Goal: Task Accomplishment & Management: Manage account settings

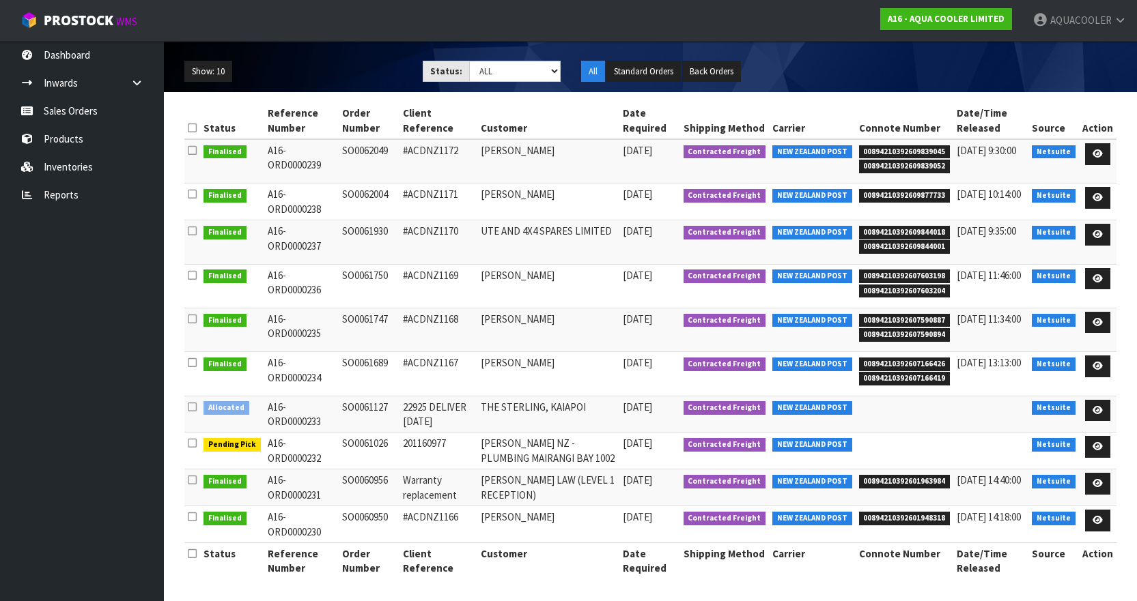
scroll to position [147, 0]
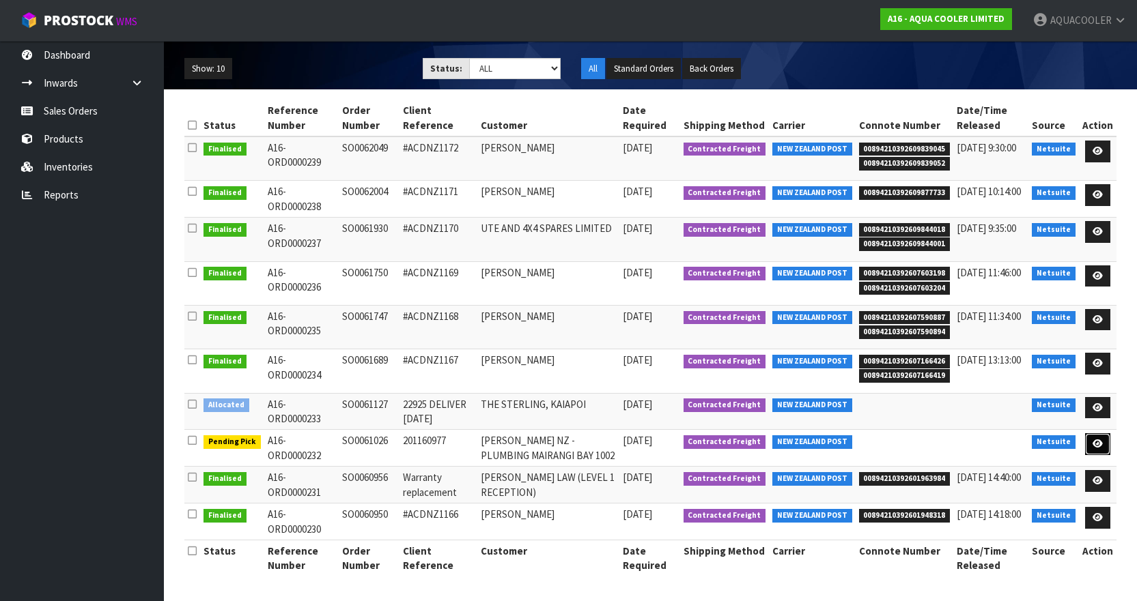
click at [1103, 444] on icon at bounding box center [1097, 444] width 10 height 9
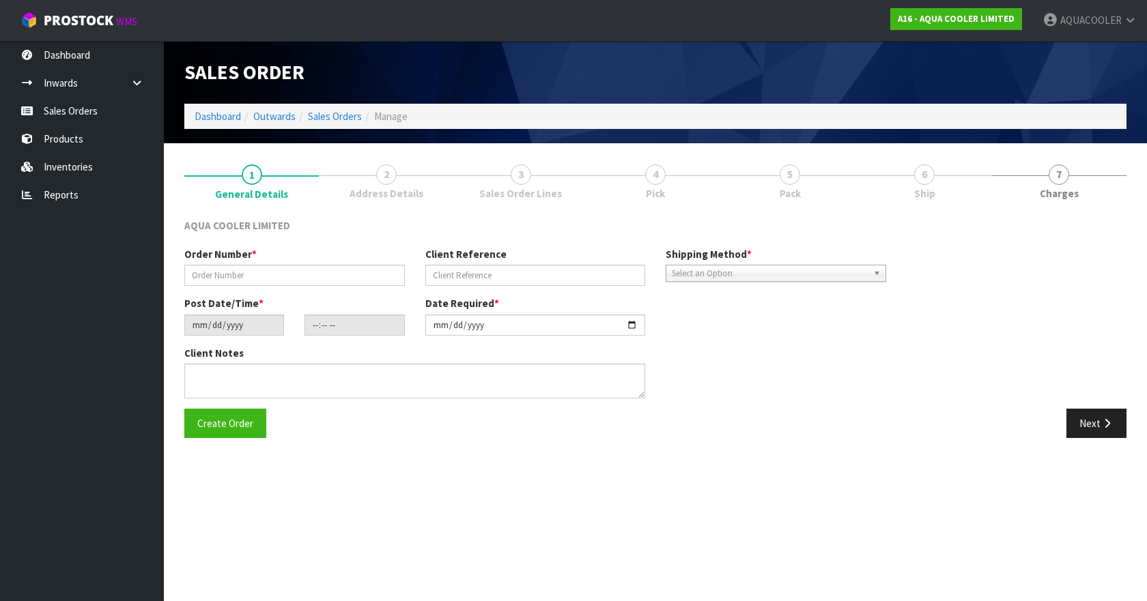
type input "SO0061026"
type input "201160977"
type input "[DATE]"
type input "19:00:08.000"
type input "[DATE]"
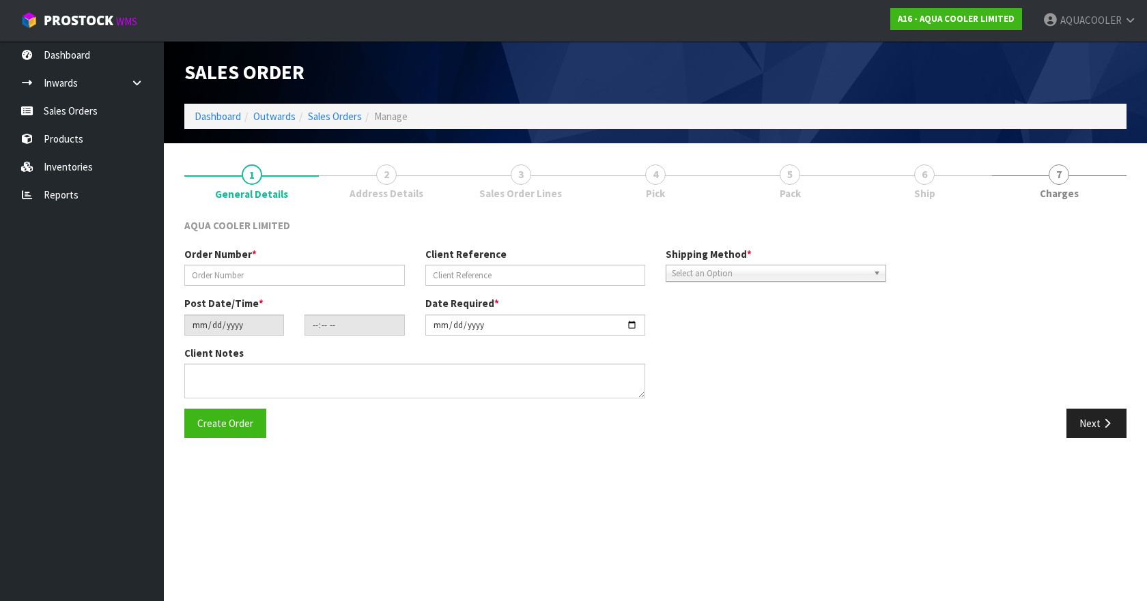
type textarea "ENQ0360678 SHIP COMPLETE - DO NOT SPLIT BACKORDER!"
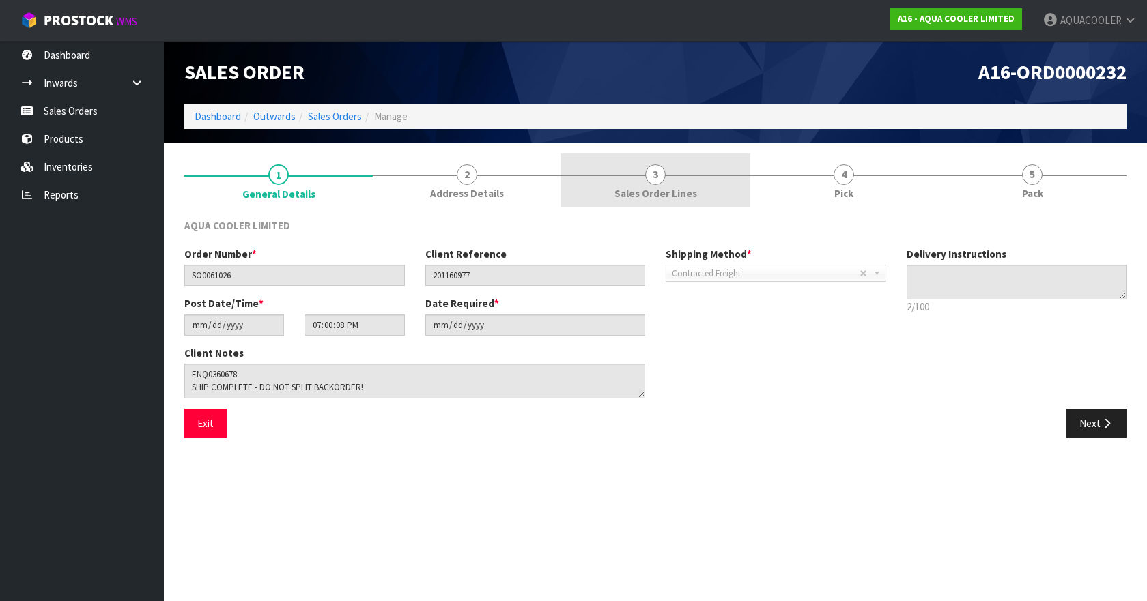
click at [649, 181] on span "3" at bounding box center [655, 175] width 20 height 20
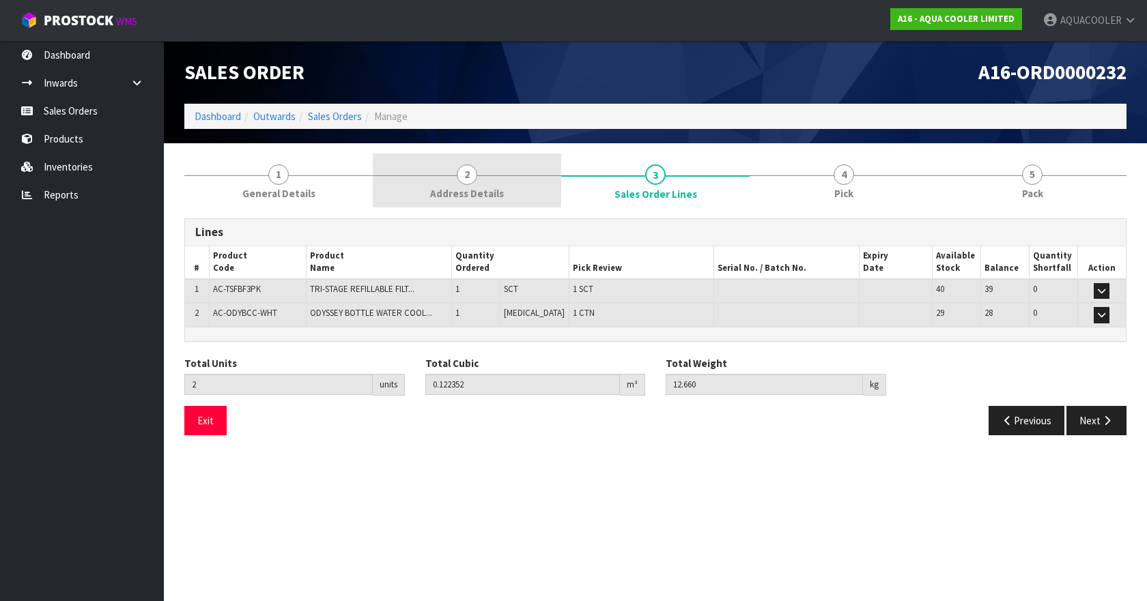
click at [475, 163] on link "2 Address Details" at bounding box center [467, 181] width 188 height 54
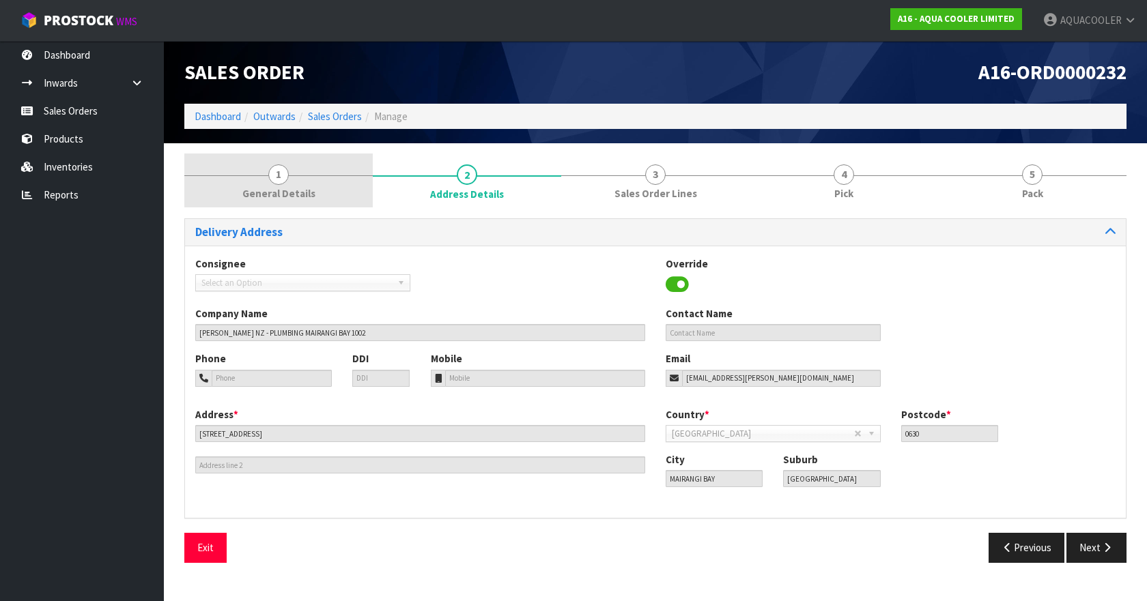
click at [283, 170] on span "1" at bounding box center [278, 175] width 20 height 20
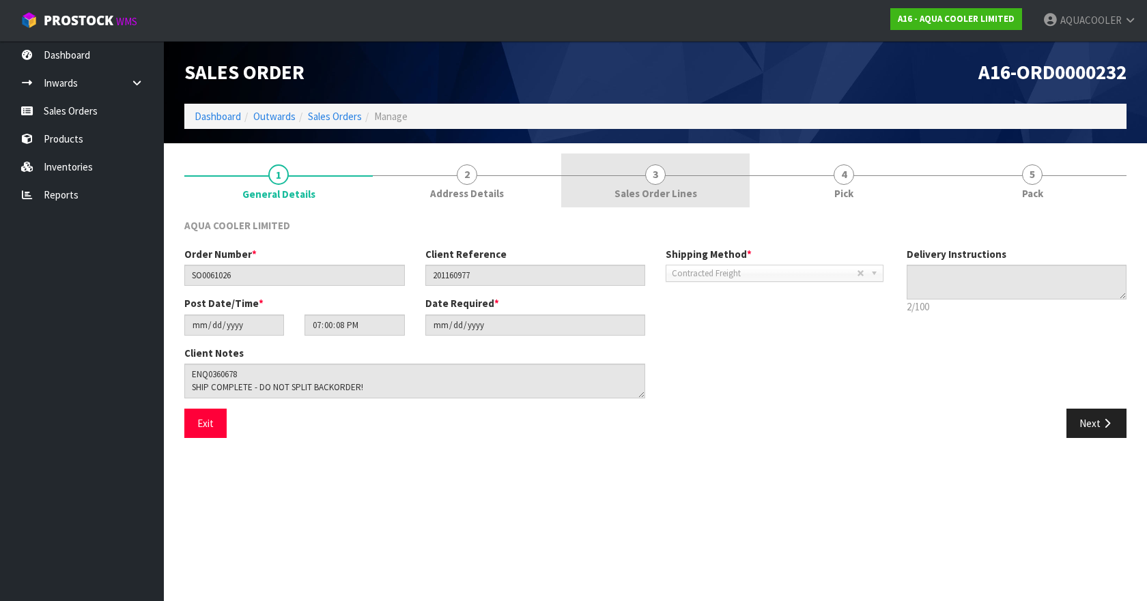
click at [653, 173] on span "3" at bounding box center [655, 175] width 20 height 20
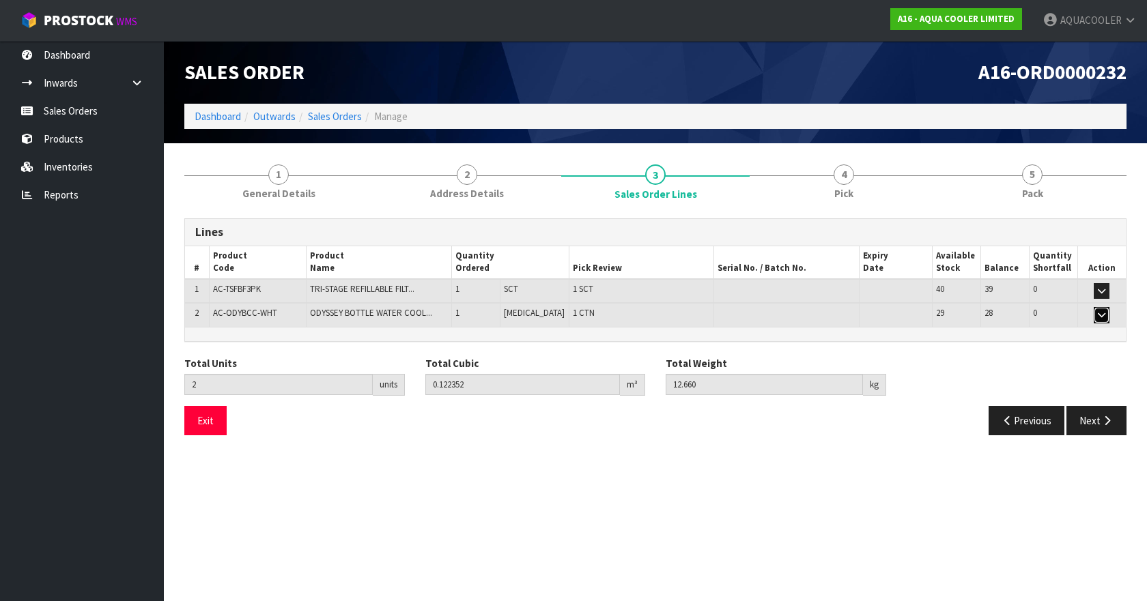
click at [1107, 315] on button "button" at bounding box center [1102, 315] width 16 height 16
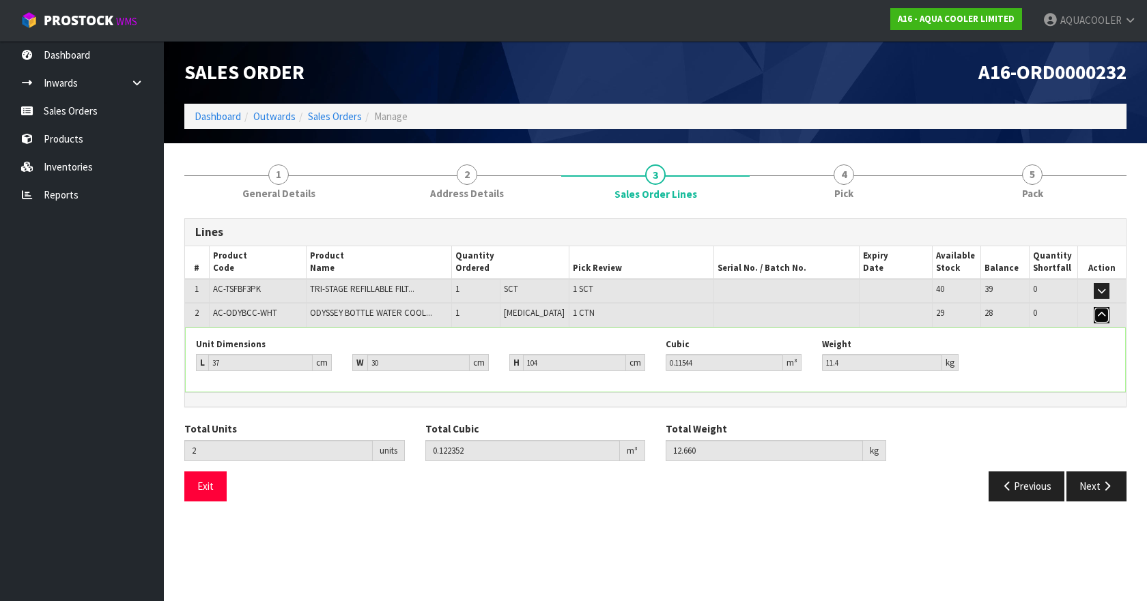
click at [1107, 315] on button "button" at bounding box center [1102, 315] width 16 height 16
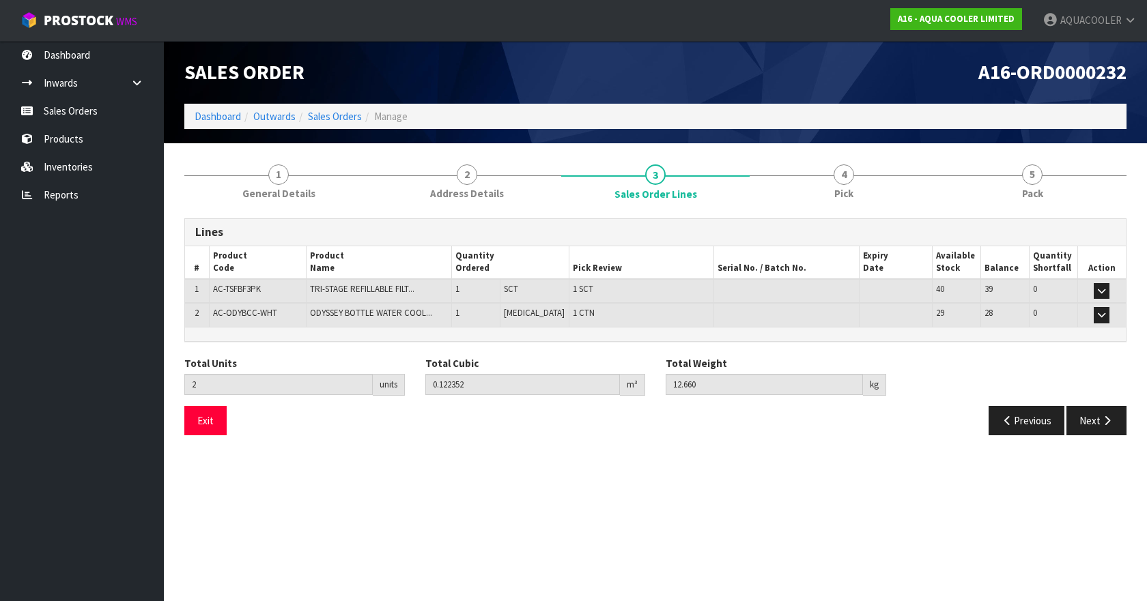
click at [1052, 74] on span "A16-ORD0000232" at bounding box center [1052, 71] width 148 height 25
copy div "A16-ORD0000232"
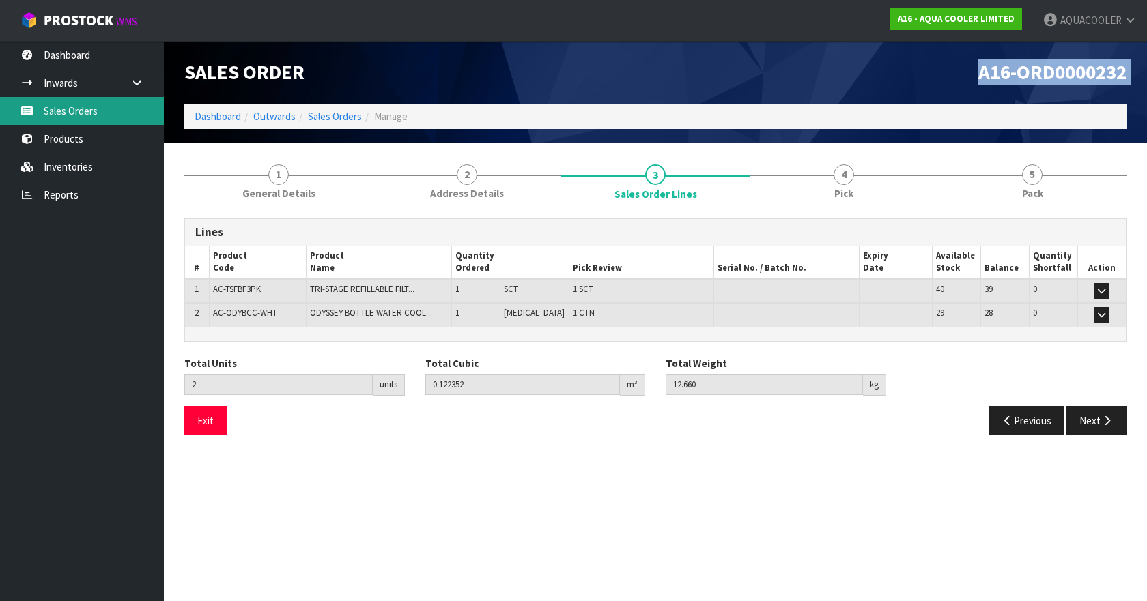
click at [84, 117] on link "Sales Orders" at bounding box center [82, 111] width 164 height 28
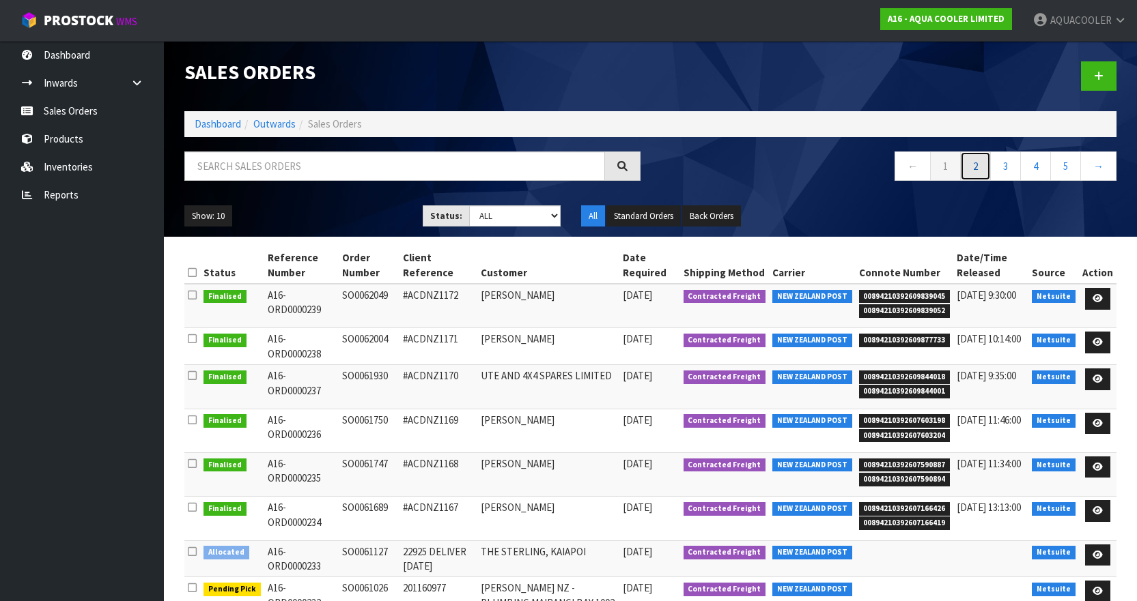
click at [970, 160] on link "2" at bounding box center [975, 166] width 31 height 29
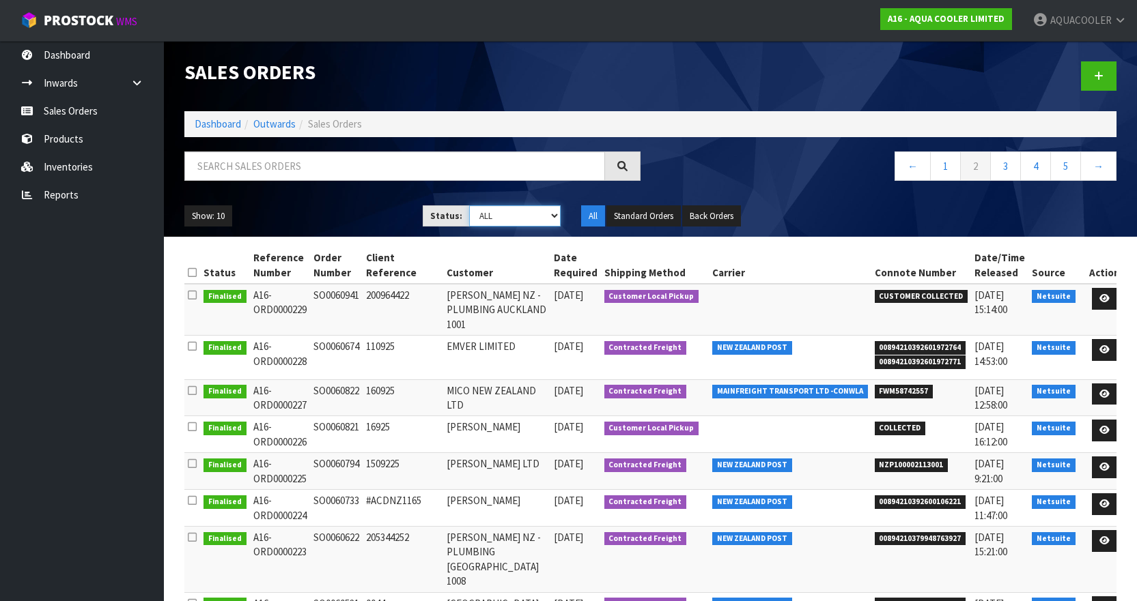
click at [554, 215] on select "Draft Pending Allocated Pending Pick Goods Picked Goods Packed Pending Charges …" at bounding box center [515, 215] width 92 height 21
click at [469, 205] on select "Draft Pending Allocated Pending Pick Goods Picked Goods Packed Pending Charges …" at bounding box center [515, 215] width 92 height 21
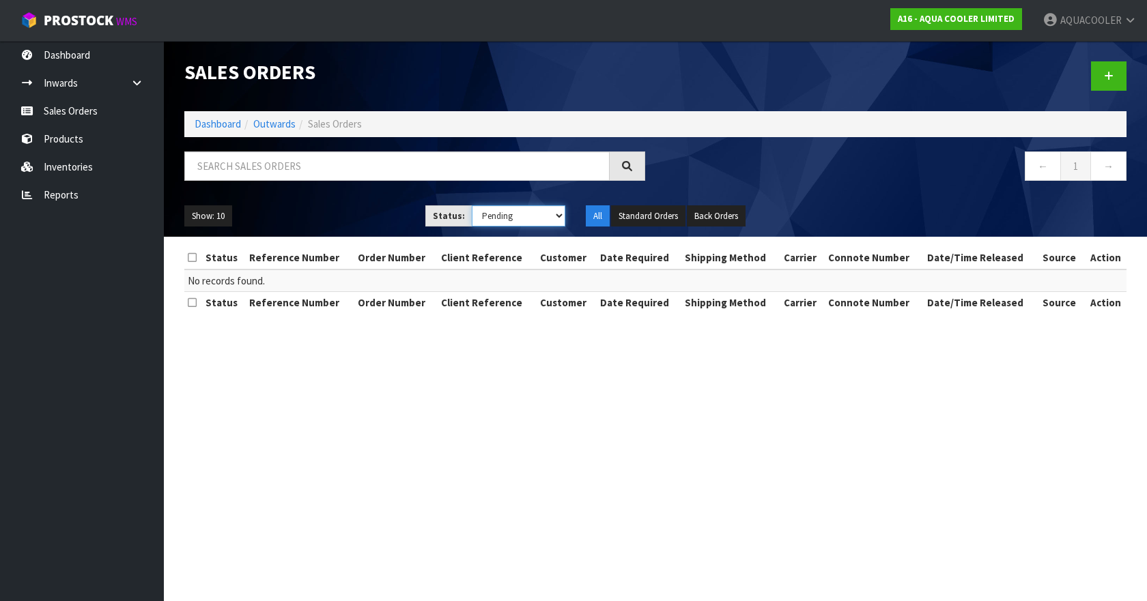
click at [555, 215] on select "Draft Pending Allocated Pending Pick Goods Picked Goods Packed Pending Charges …" at bounding box center [519, 215] width 94 height 21
click at [472, 205] on select "Draft Pending Allocated Pending Pick Goods Picked Goods Packed Pending Charges …" at bounding box center [519, 215] width 94 height 21
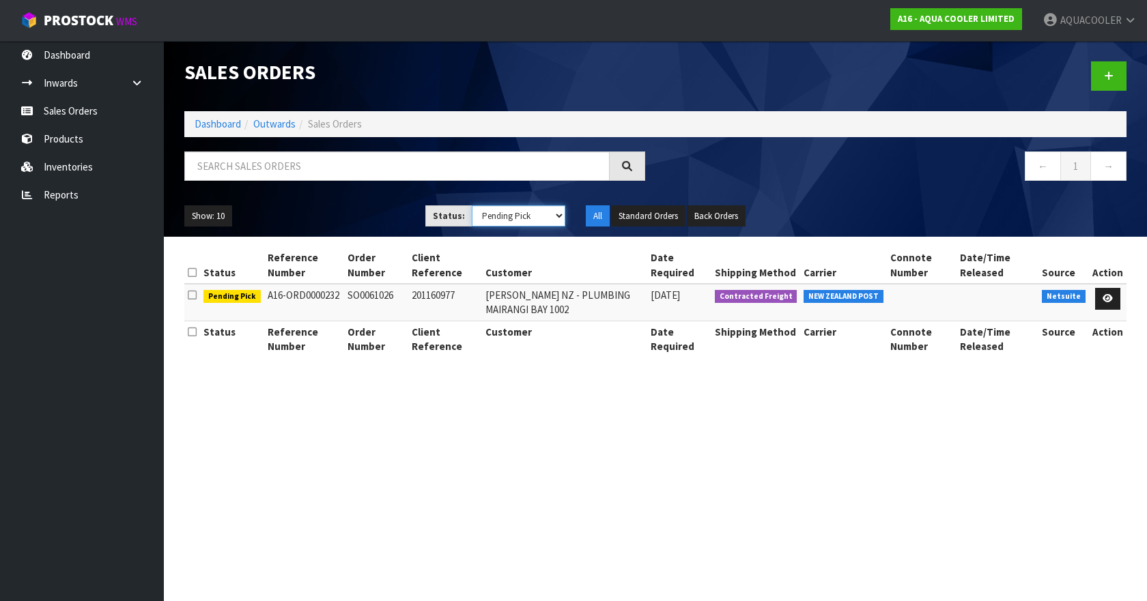
click at [554, 216] on select "Draft Pending Allocated Pending Pick Goods Picked Goods Packed Pending Charges …" at bounding box center [519, 215] width 94 height 21
click at [472, 205] on select "Draft Pending Allocated Pending Pick Goods Picked Goods Packed Pending Charges …" at bounding box center [519, 215] width 94 height 21
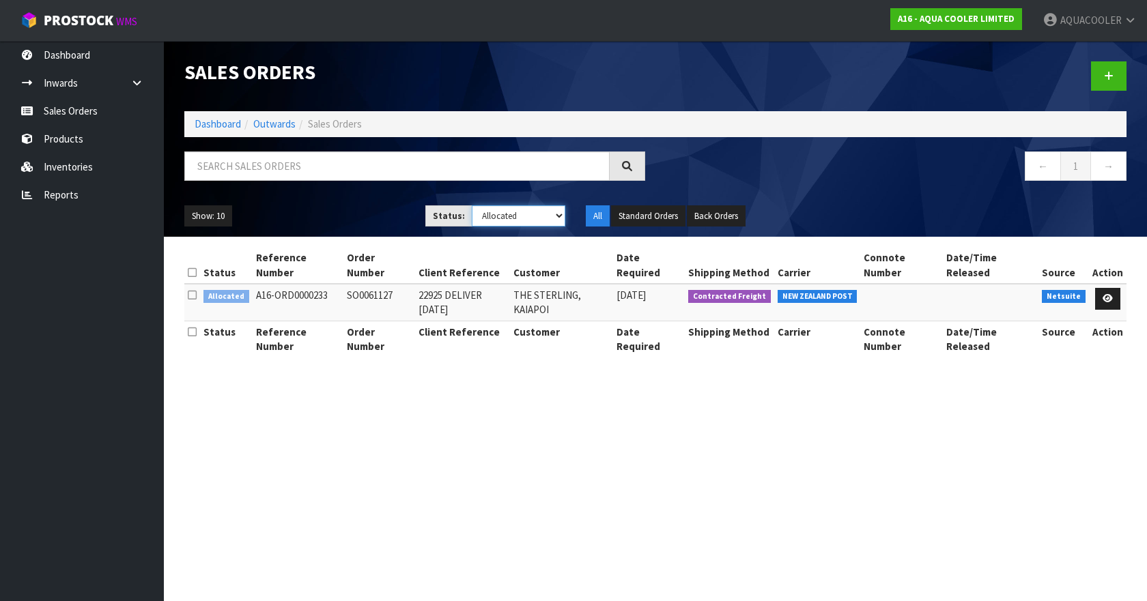
click at [561, 217] on select "Draft Pending Allocated Pending Pick Goods Picked Goods Packed Pending Charges …" at bounding box center [519, 215] width 94 height 21
click at [472, 205] on select "Draft Pending Allocated Pending Pick Goods Picked Goods Packed Pending Charges …" at bounding box center [519, 215] width 94 height 21
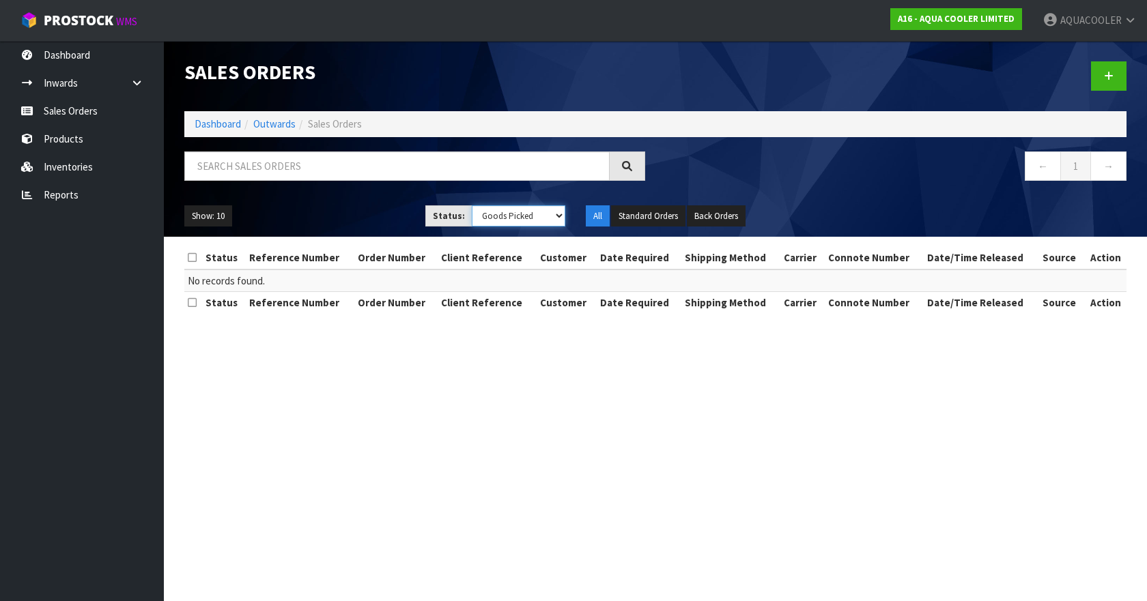
click at [551, 218] on select "Draft Pending Allocated Pending Pick Goods Picked Goods Packed Pending Charges …" at bounding box center [519, 215] width 94 height 21
click at [472, 205] on select "Draft Pending Allocated Pending Pick Goods Picked Goods Packed Pending Charges …" at bounding box center [519, 215] width 94 height 21
click at [560, 223] on select "Draft Pending Allocated Pending Pick Goods Picked Goods Packed Pending Charges …" at bounding box center [519, 215] width 94 height 21
select select "string:ALL"
click at [472, 205] on select "Draft Pending Allocated Pending Pick Goods Picked Goods Packed Pending Charges …" at bounding box center [519, 215] width 94 height 21
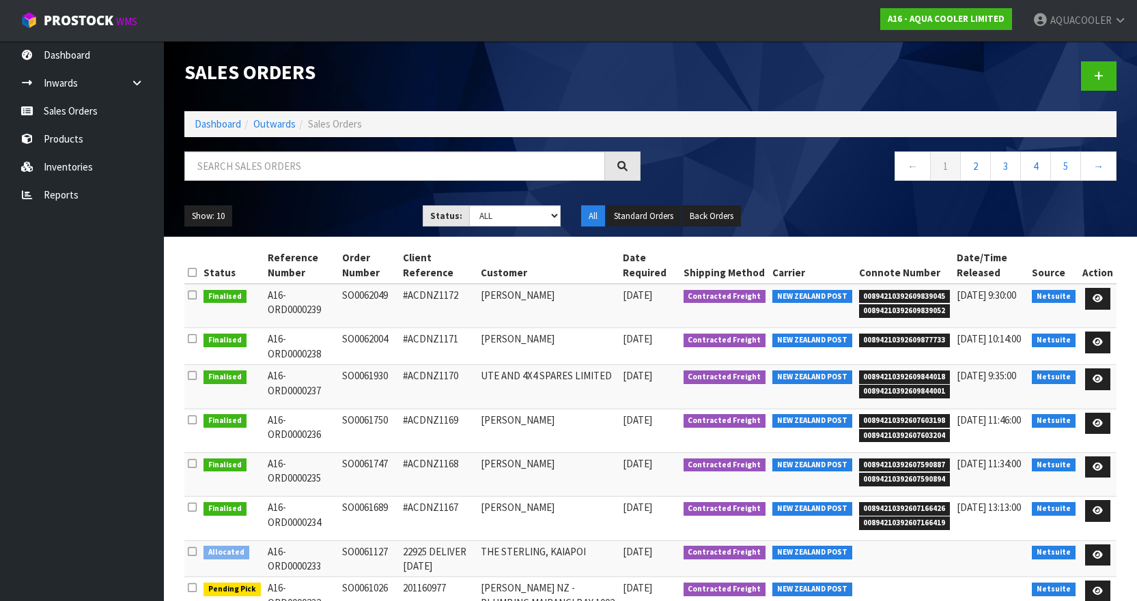
click at [730, 162] on nav "← 1 2 3 4 5 →" at bounding box center [889, 168] width 456 height 33
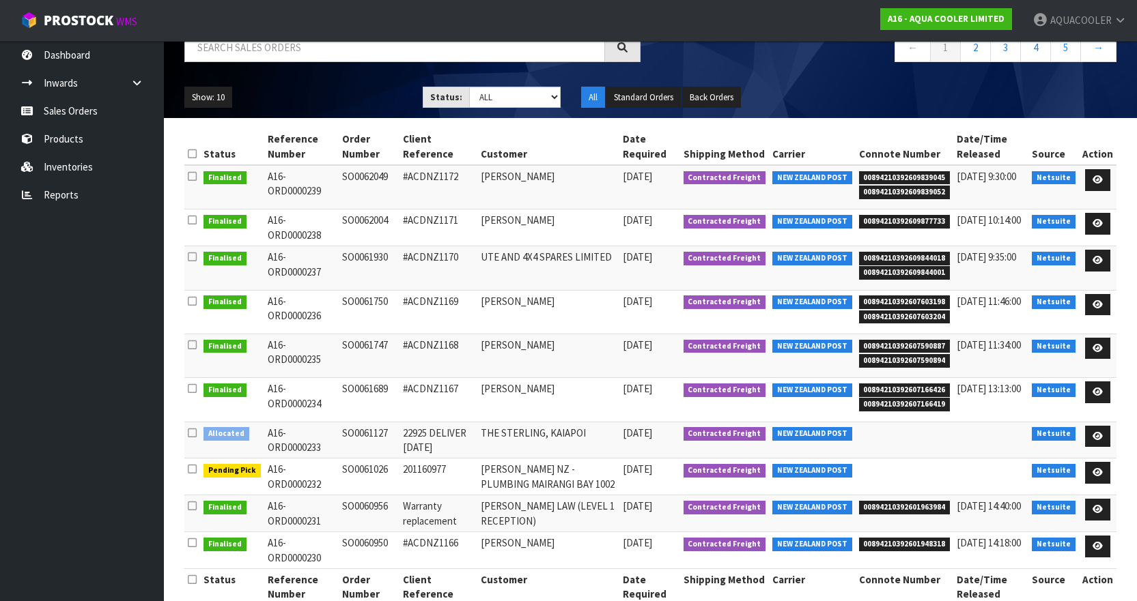
scroll to position [147, 0]
